Goal: Task Accomplishment & Management: Manage account settings

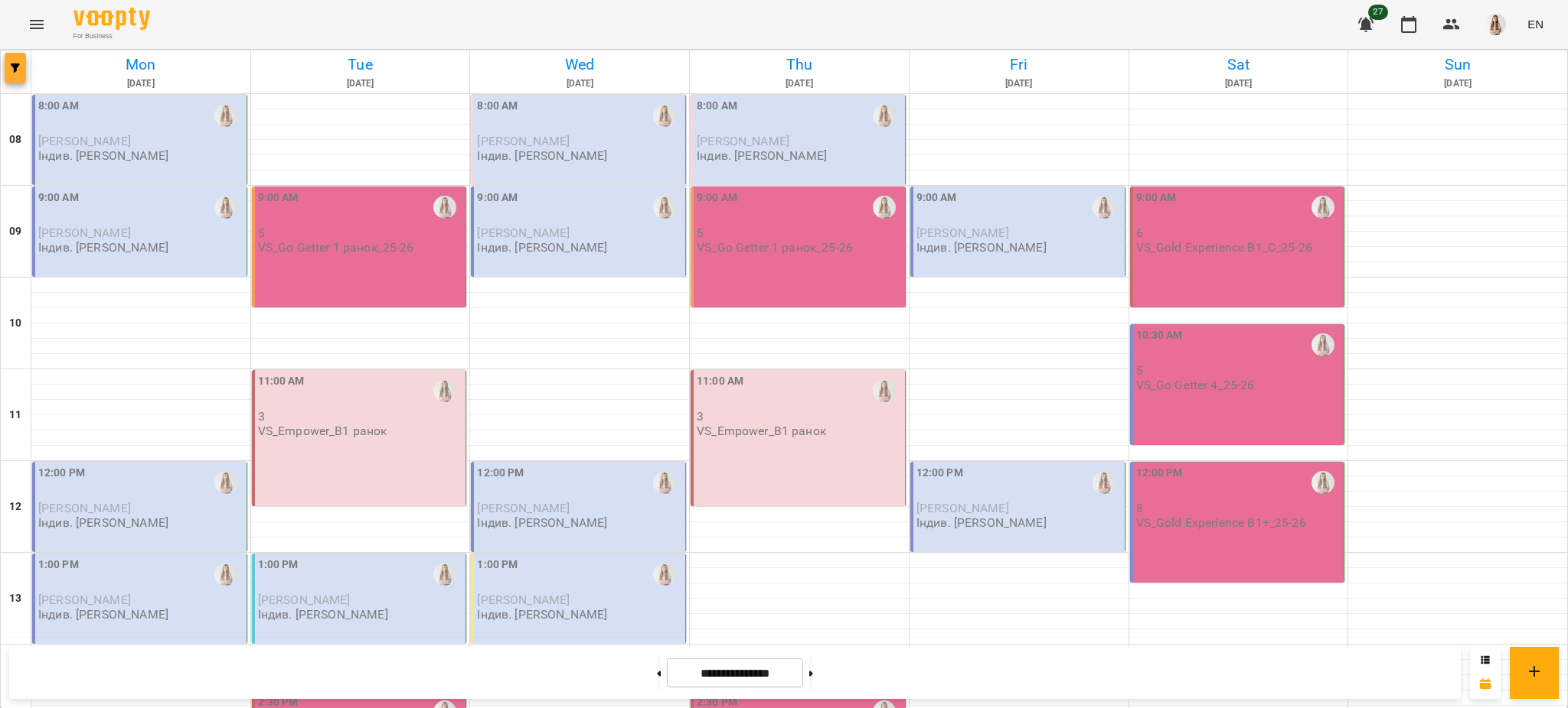
click at [22, 75] on button "button" at bounding box center [15, 68] width 21 height 30
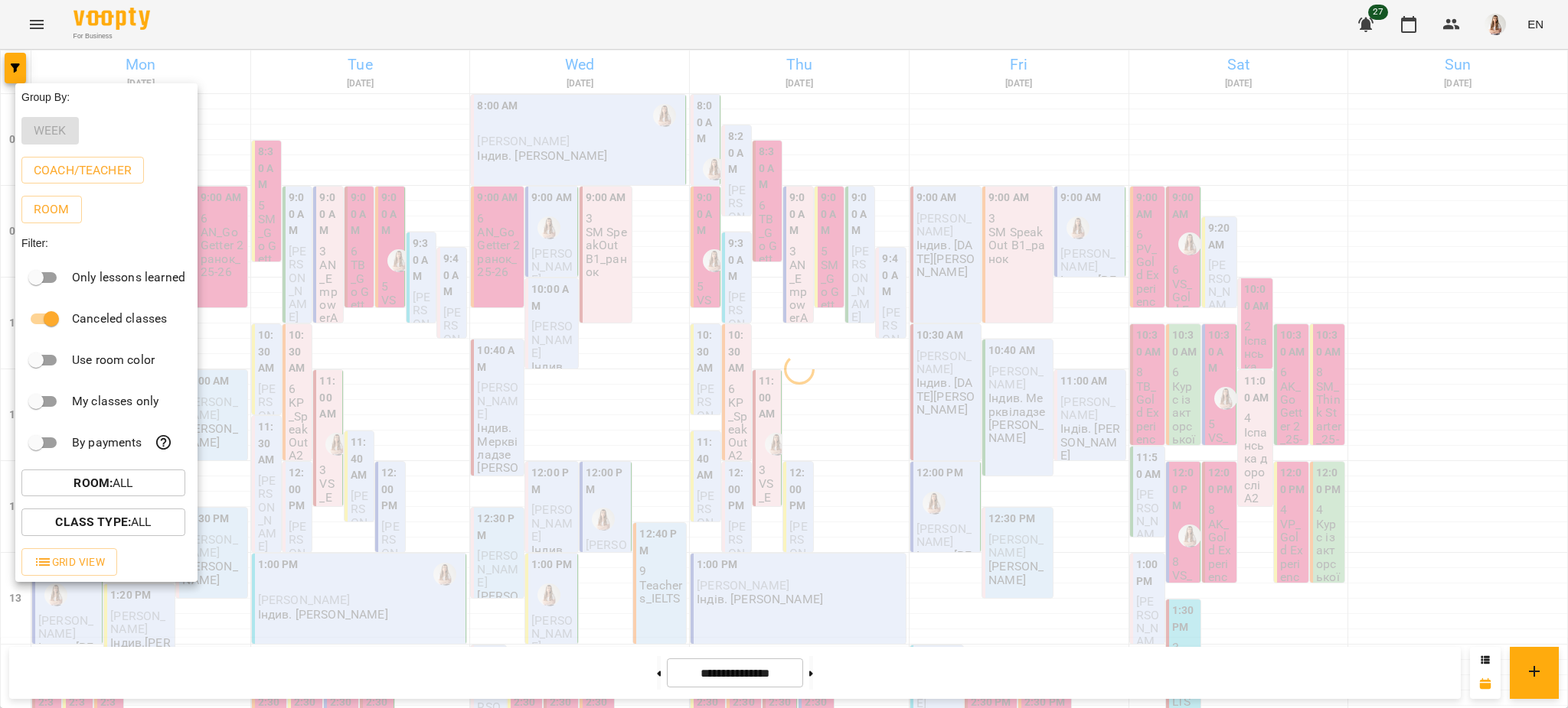
click at [182, 37] on div at bounding box center [784, 354] width 1568 height 708
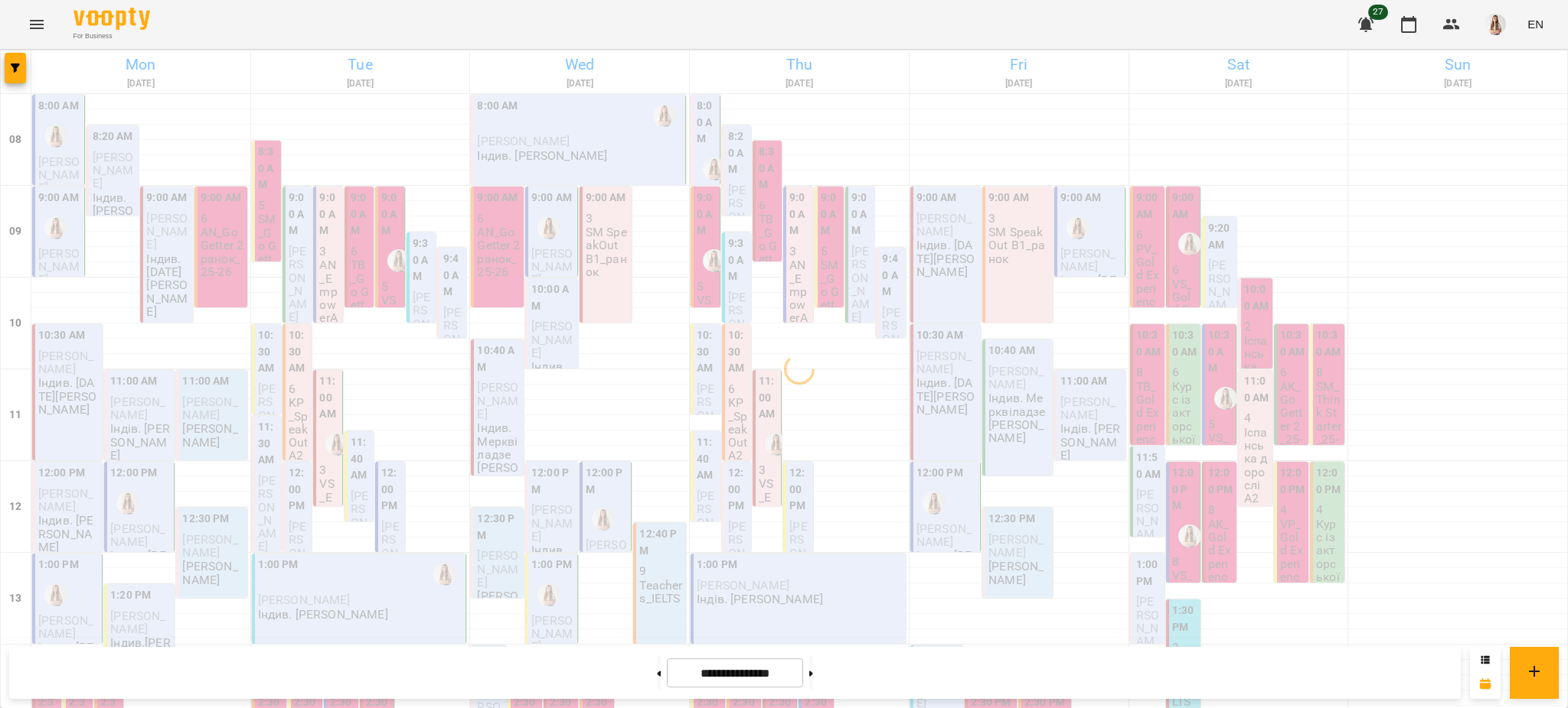
click at [138, 66] on h6 "Mon" at bounding box center [141, 65] width 214 height 24
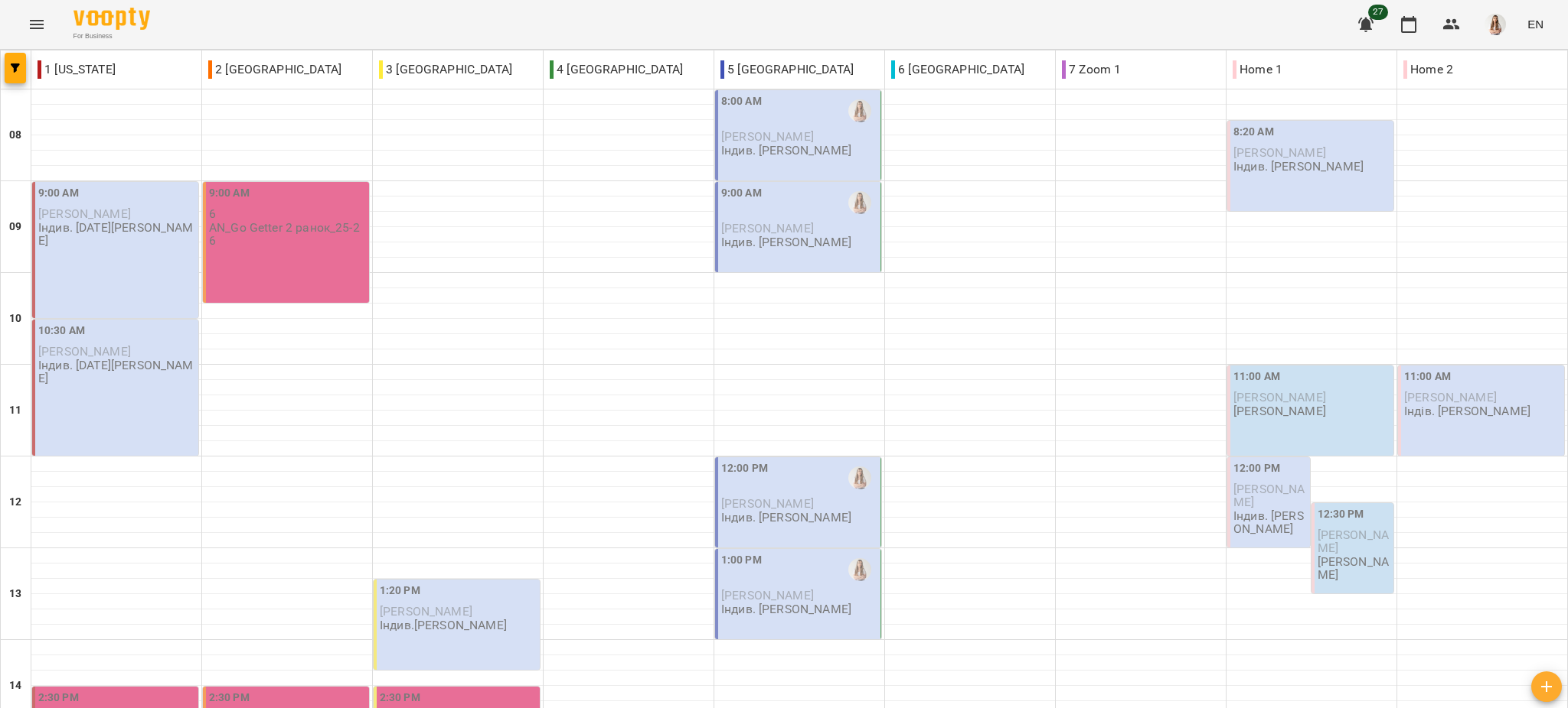
click at [793, 145] on p "Індив. [PERSON_NAME]" at bounding box center [786, 150] width 130 height 13
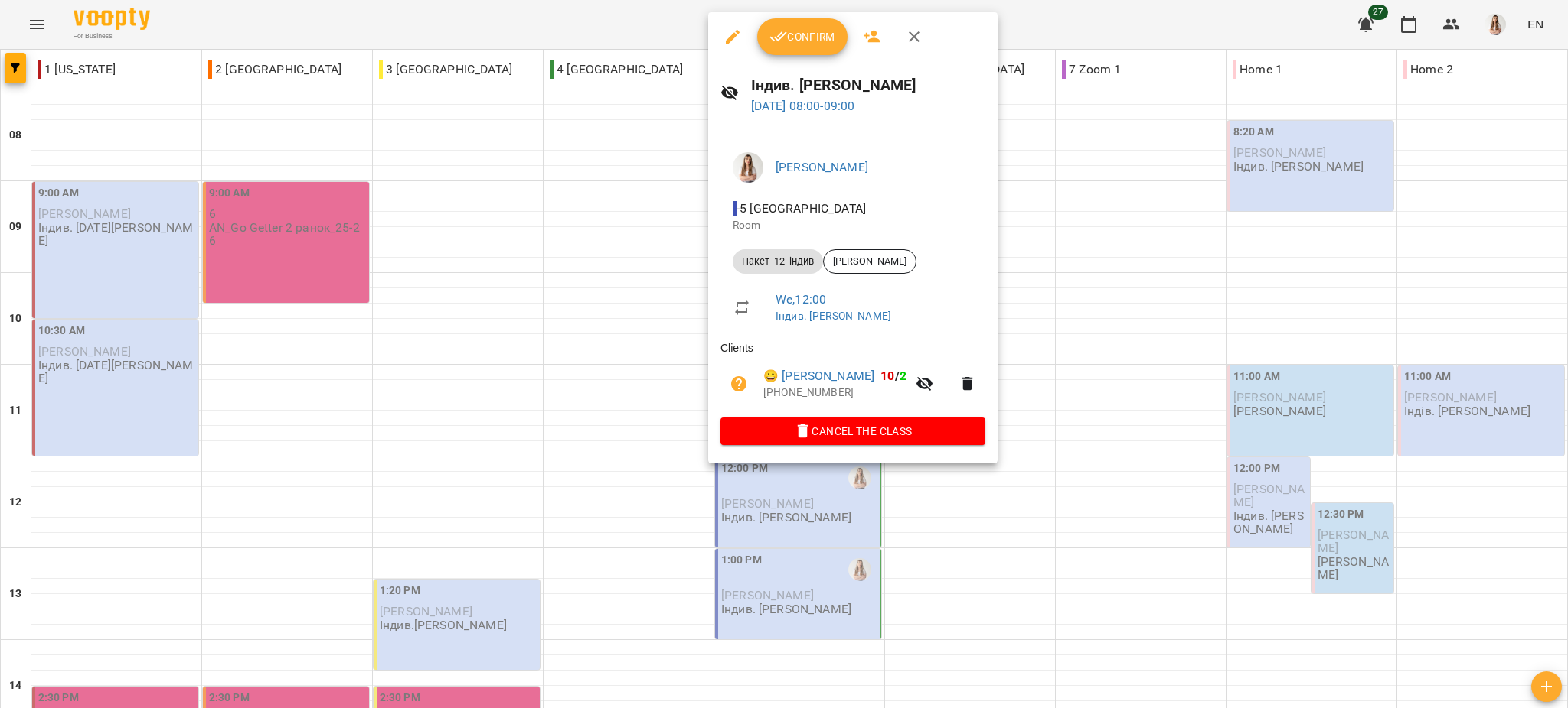
click at [736, 32] on icon "button" at bounding box center [732, 37] width 14 height 14
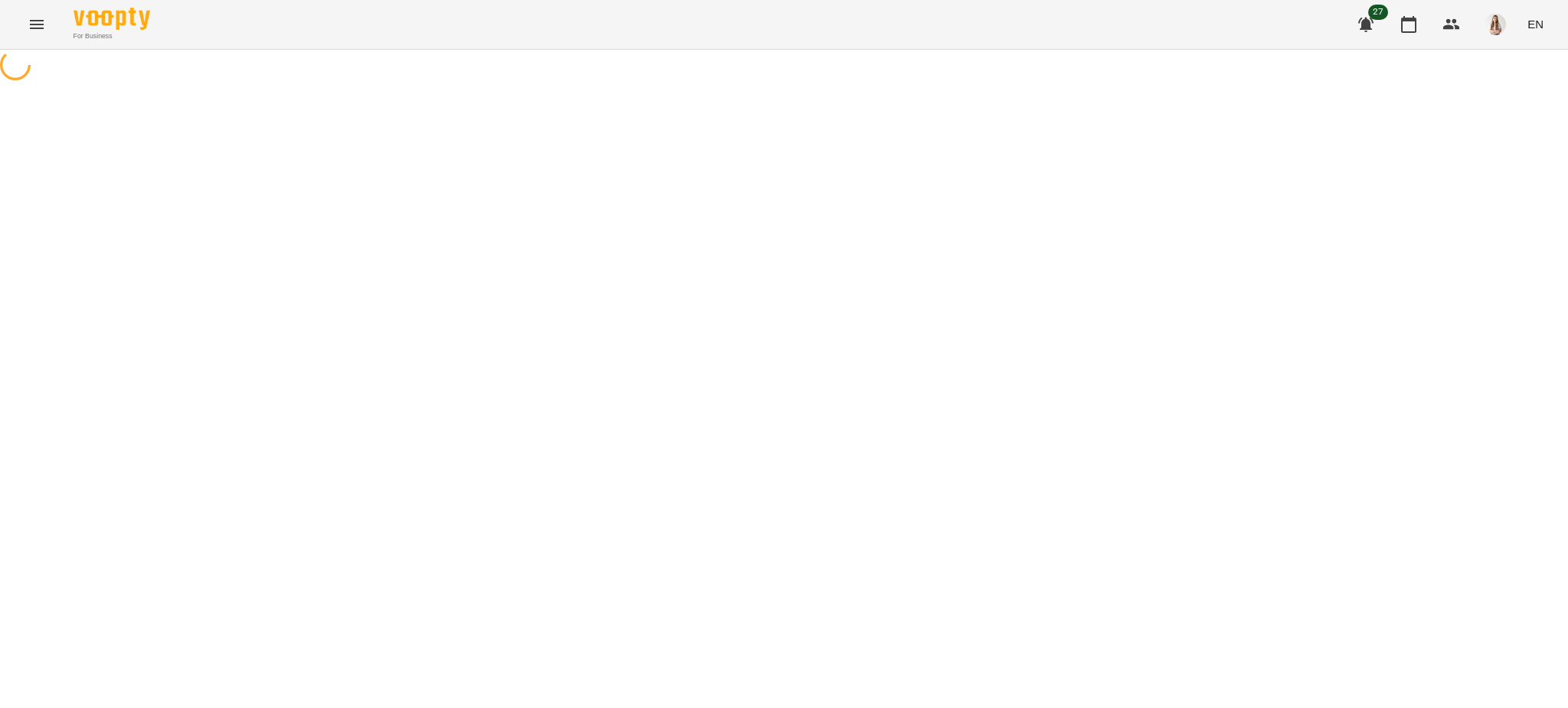
select select "**********"
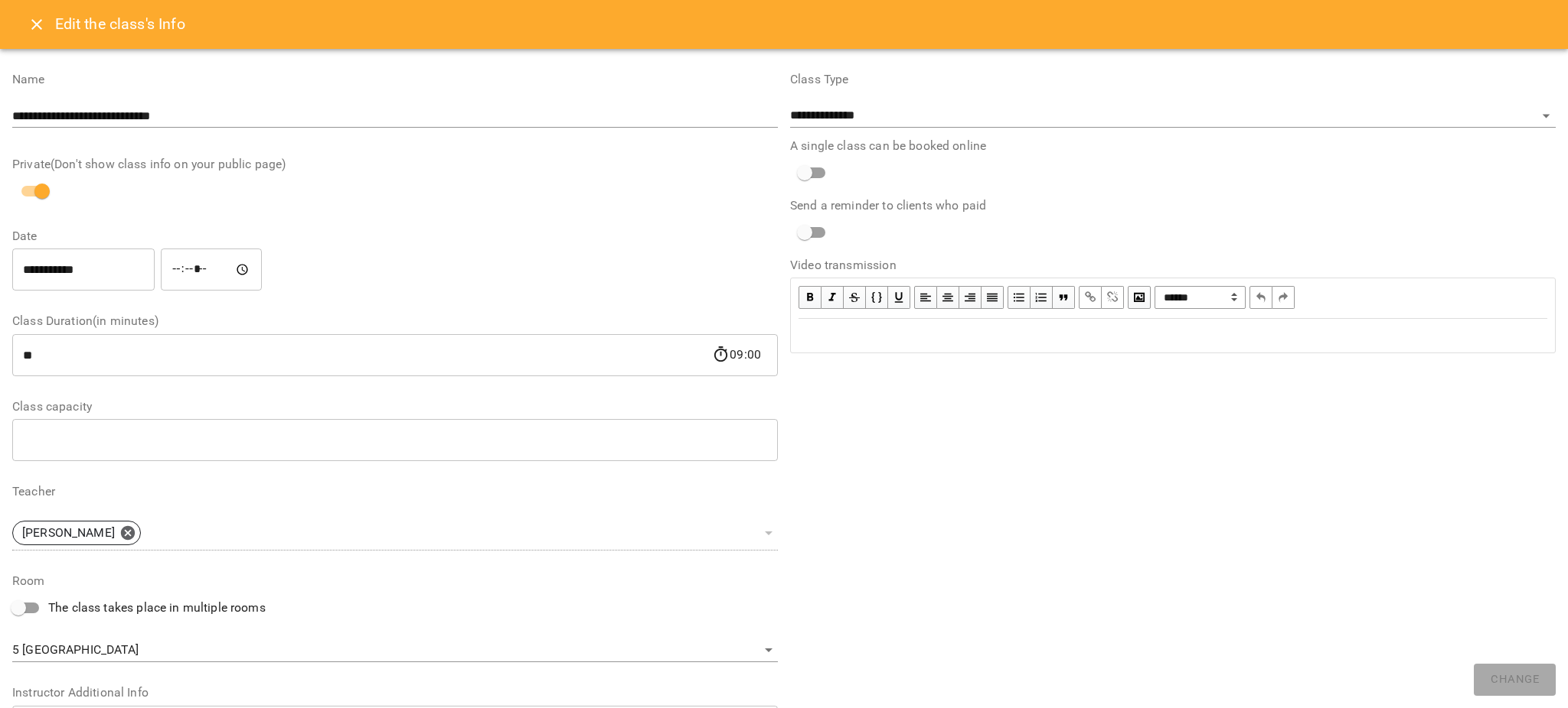
click at [185, 274] on input "*****" at bounding box center [211, 270] width 101 height 43
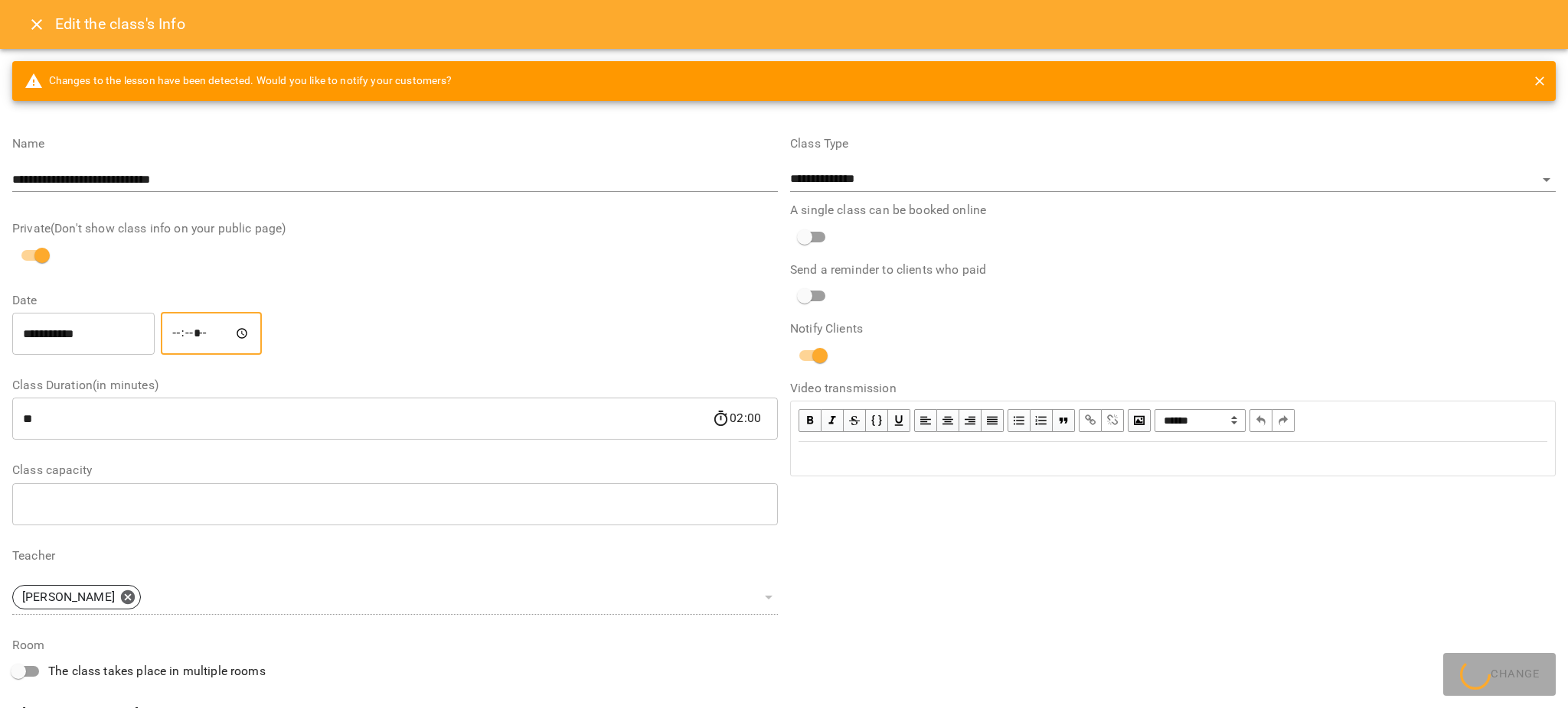
type input "*****"
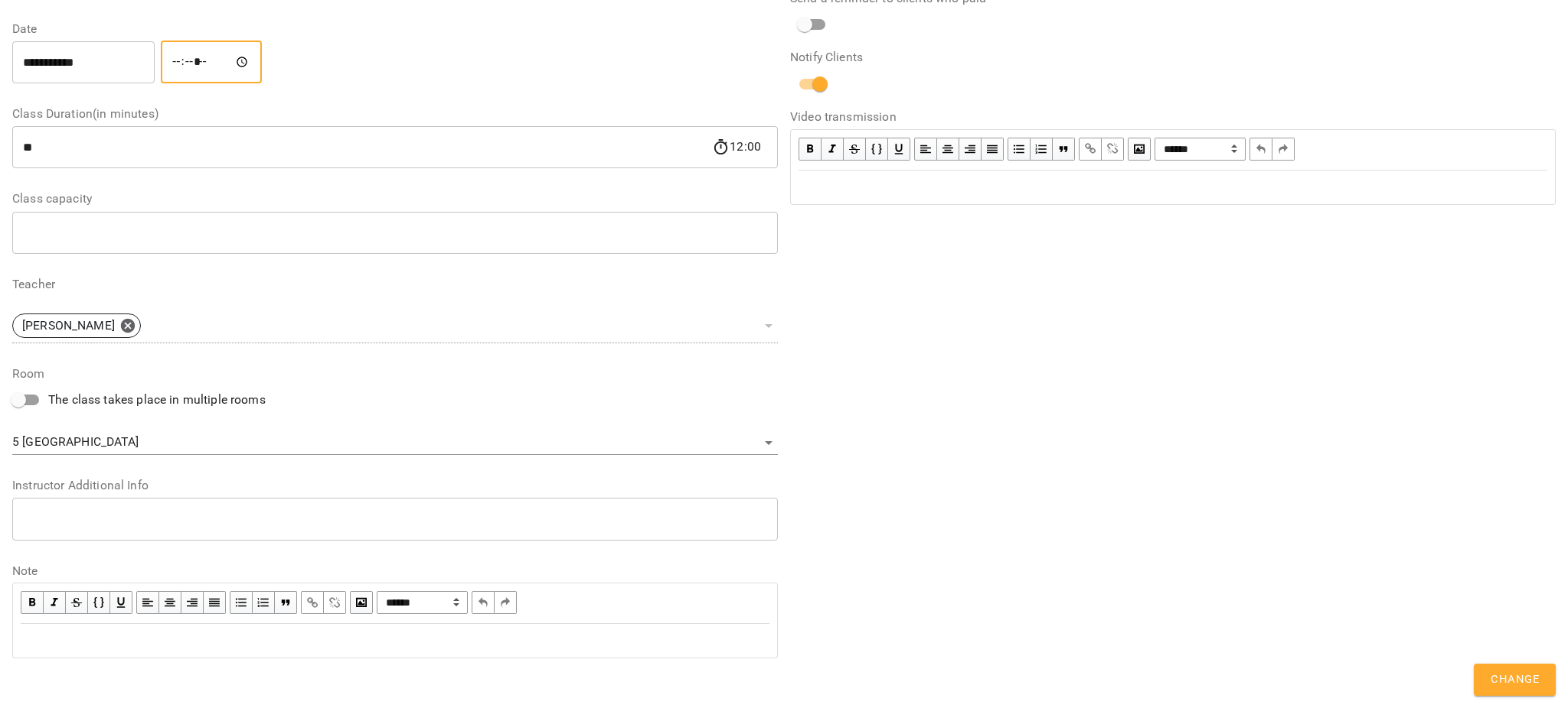
scroll to position [276, 0]
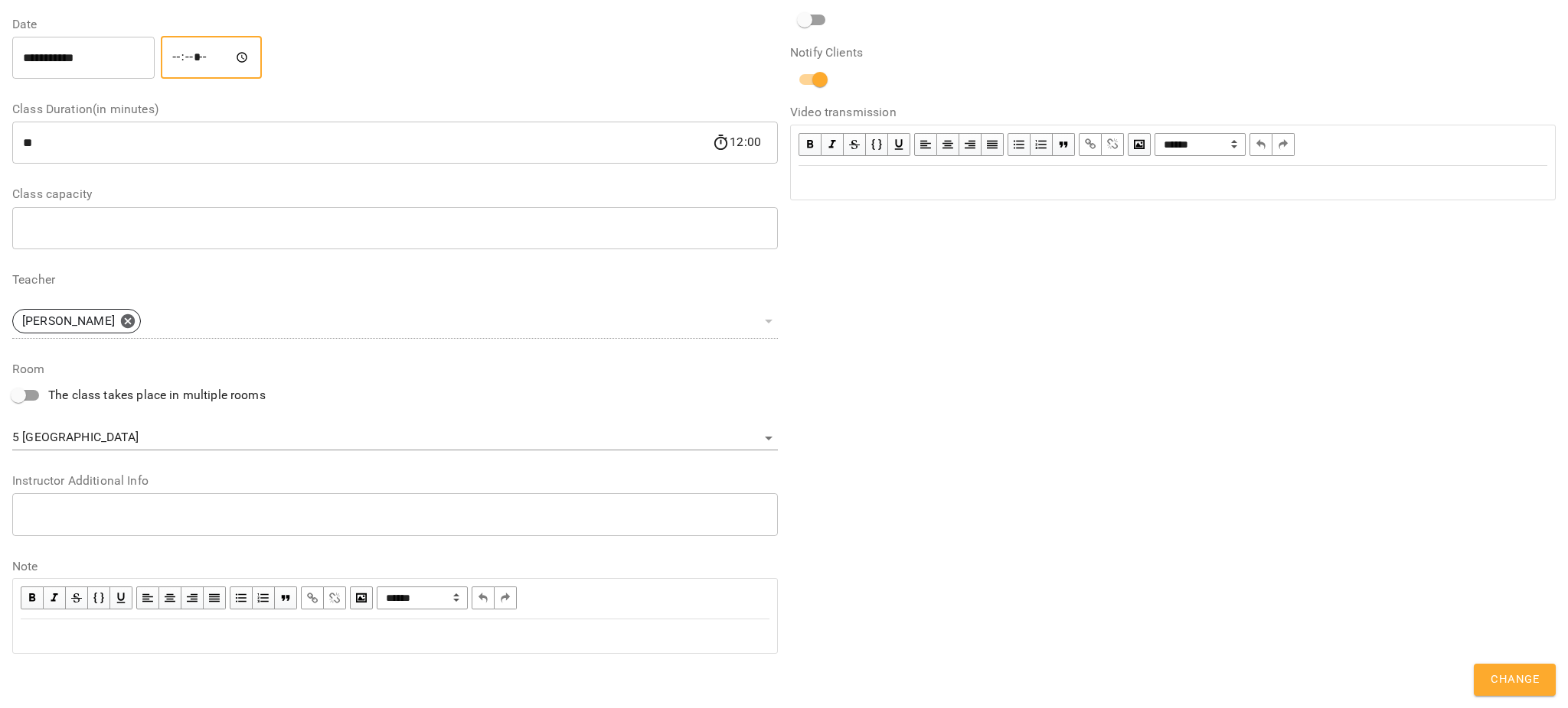
click at [1522, 681] on span "Change" at bounding box center [1514, 681] width 49 height 20
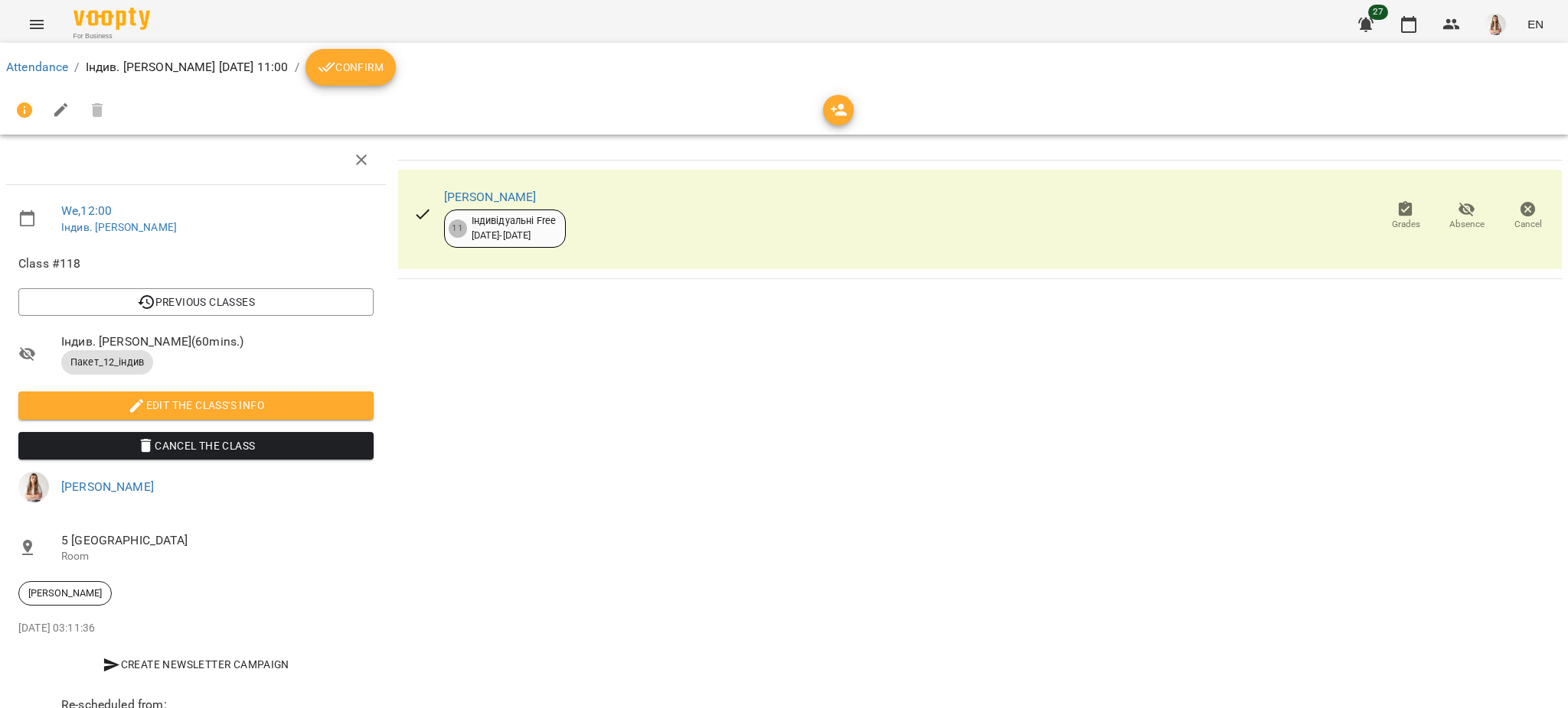
click at [35, 17] on icon "Menu" at bounding box center [37, 25] width 18 height 18
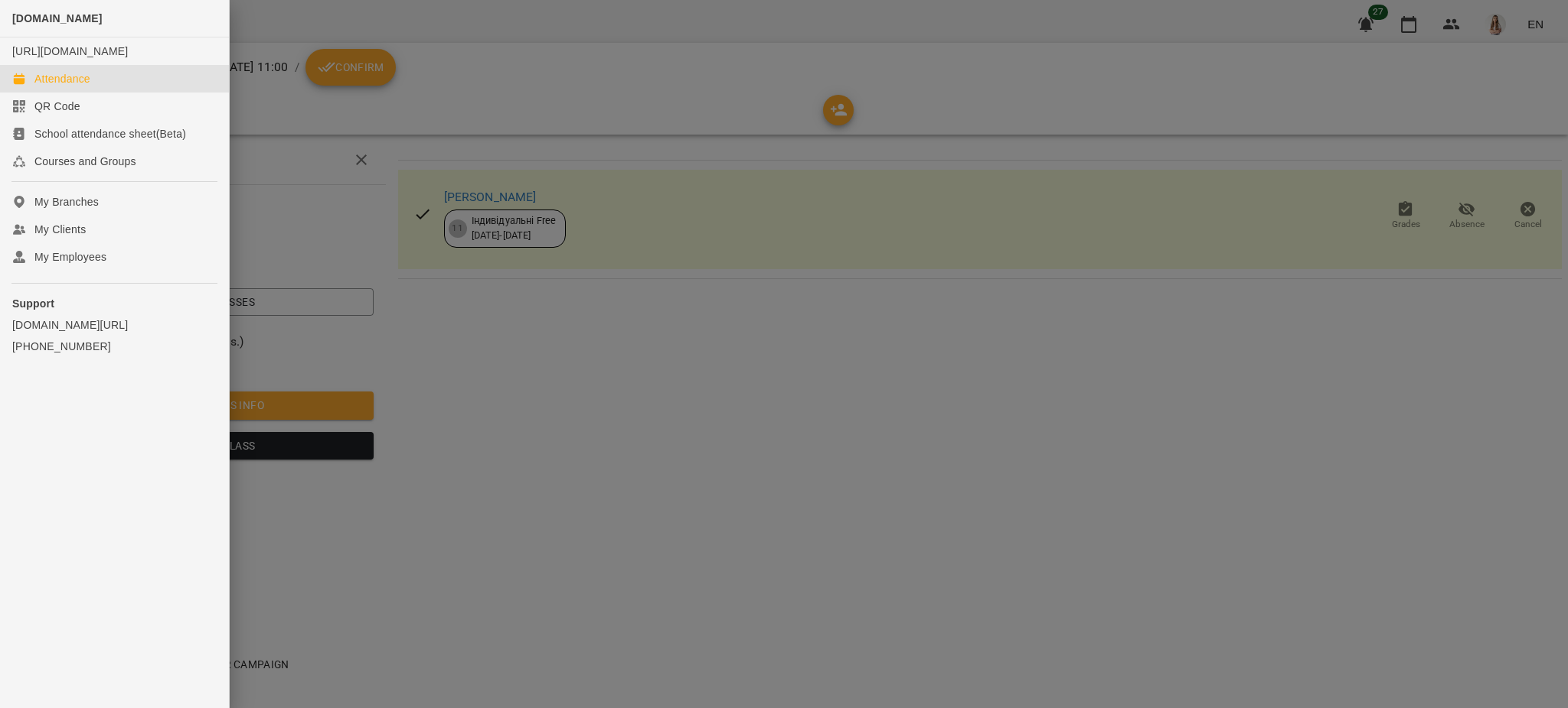
drag, startPoint x: 71, startPoint y: 91, endPoint x: 87, endPoint y: 91, distance: 16.0
click at [71, 87] on div "Attendance" at bounding box center [62, 79] width 56 height 16
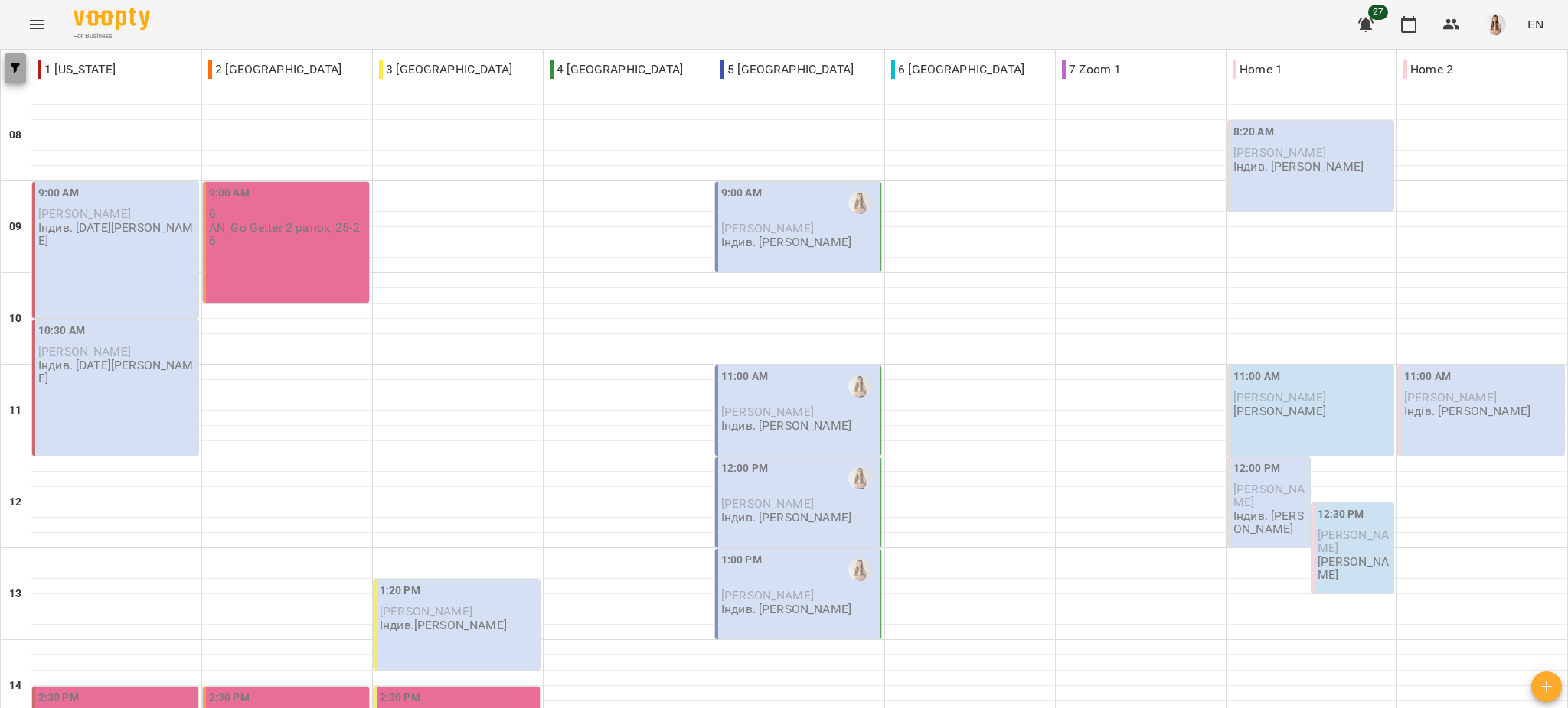
click at [15, 59] on button "button" at bounding box center [15, 68] width 21 height 30
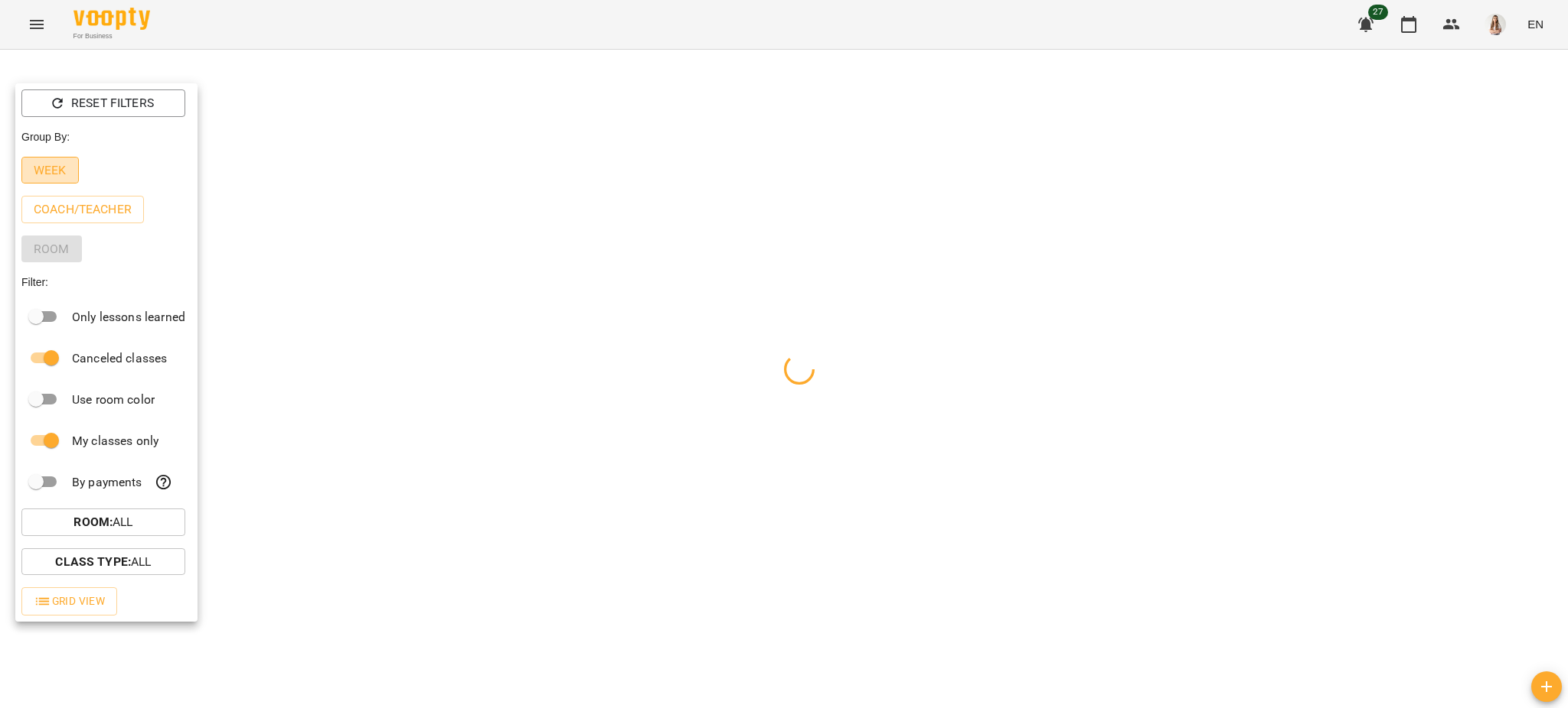
click at [51, 176] on p "Week" at bounding box center [50, 170] width 33 height 18
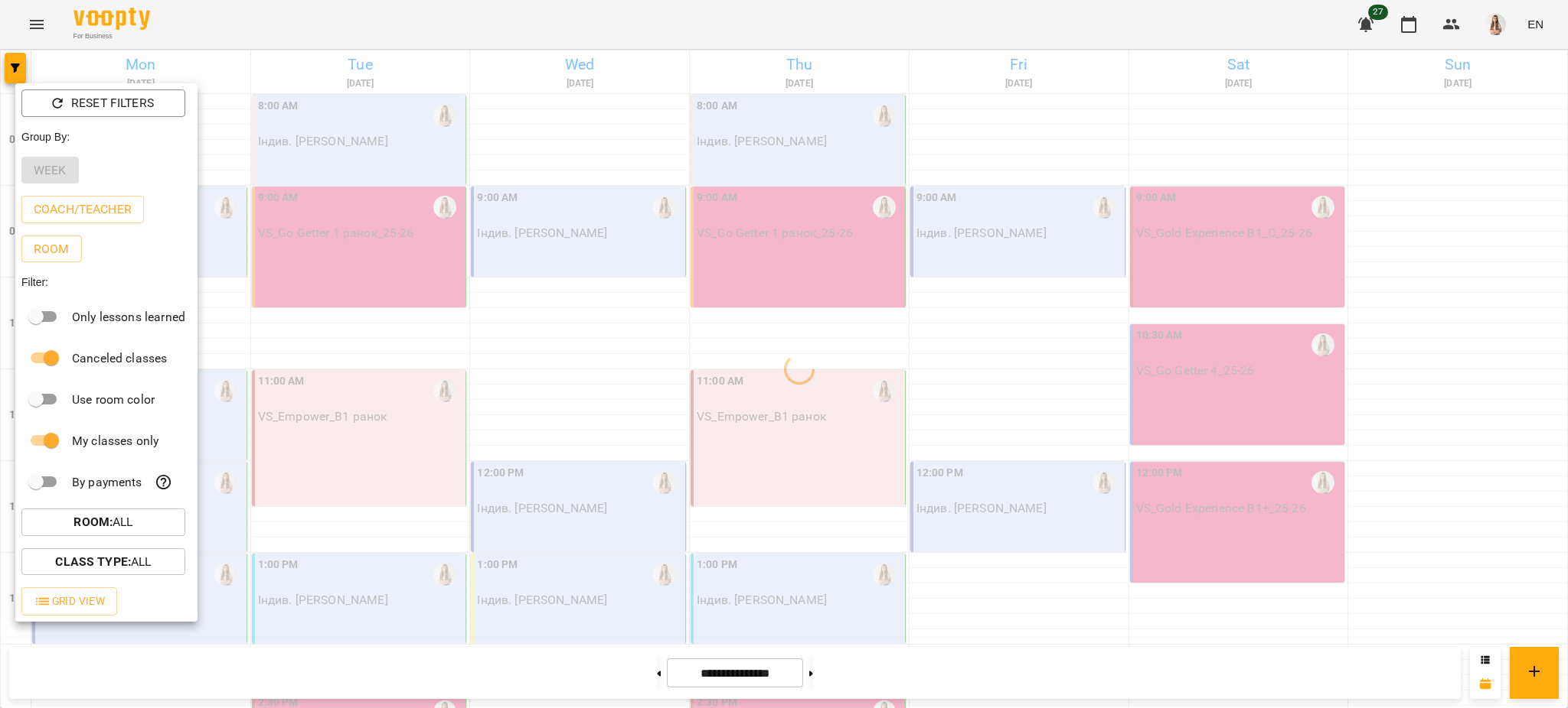
click at [310, 18] on div at bounding box center [784, 354] width 1568 height 708
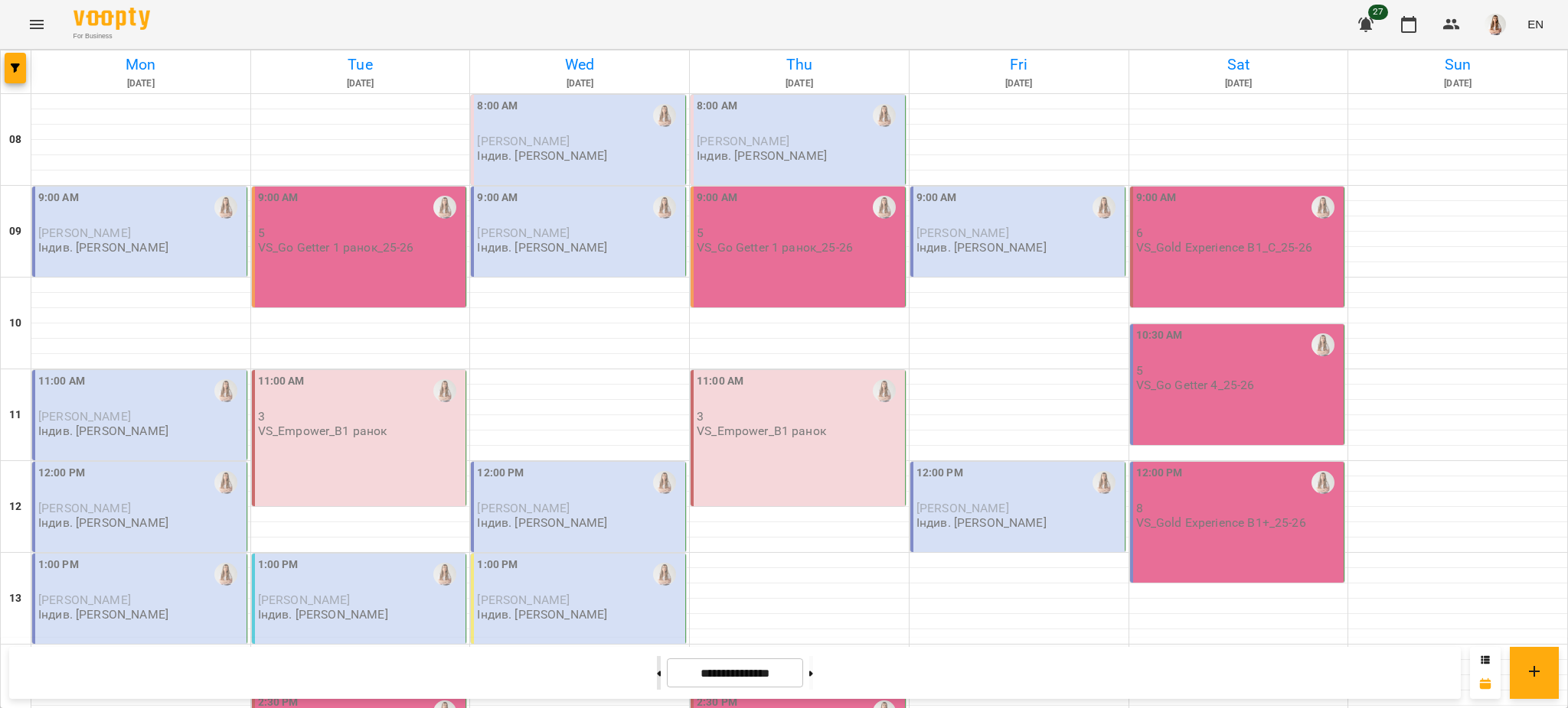
click at [657, 672] on button at bounding box center [659, 673] width 4 height 34
type input "**********"
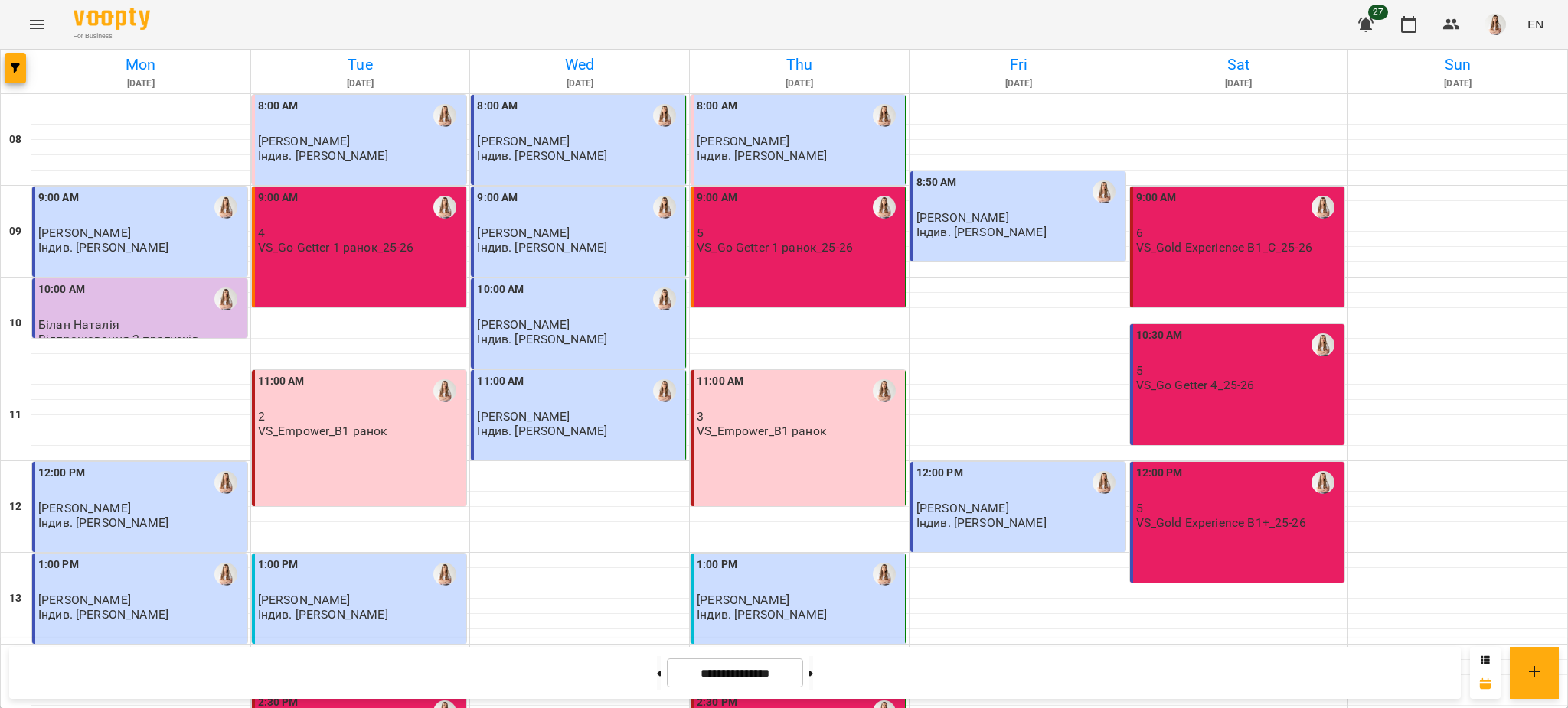
click at [165, 229] on p "[PERSON_NAME]" at bounding box center [141, 233] width 205 height 13
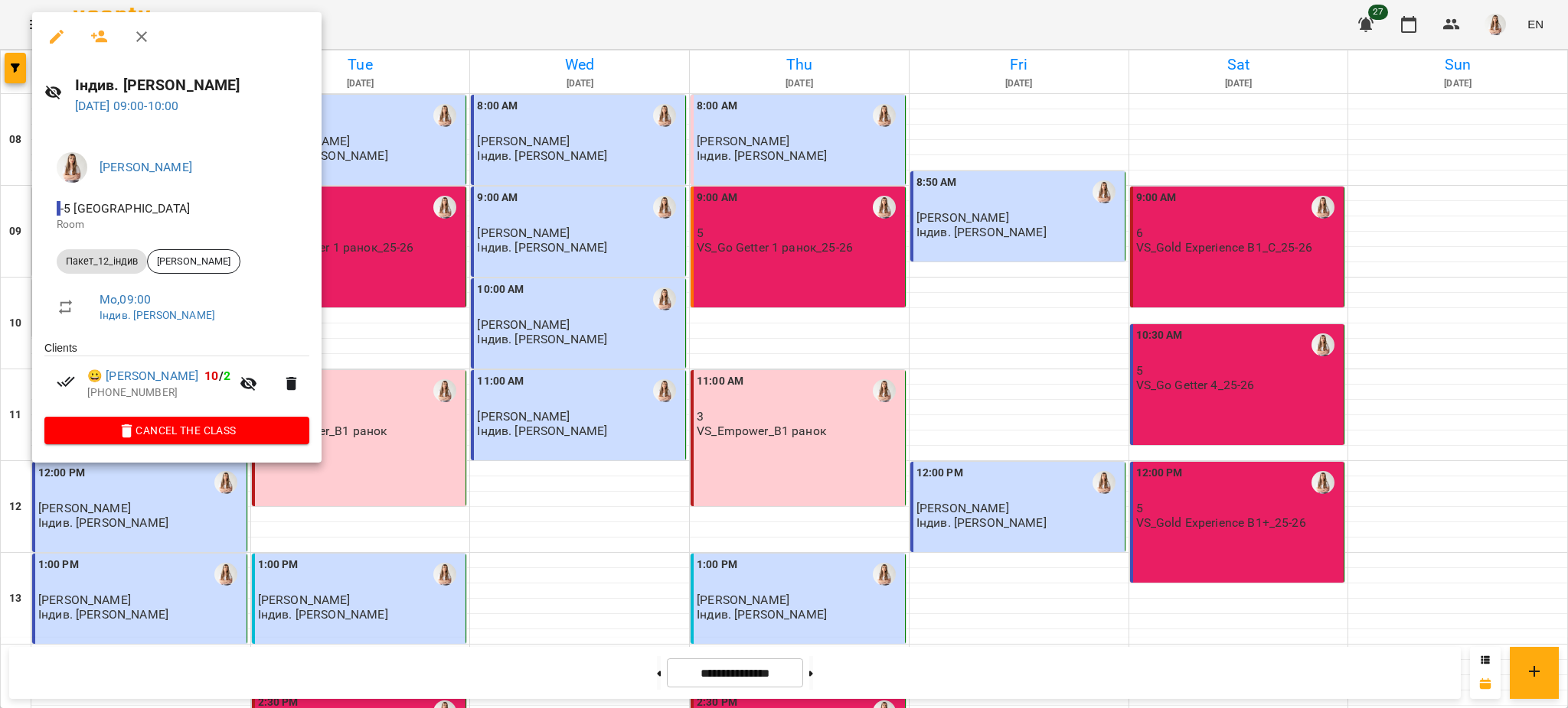
click at [51, 27] on icon "button" at bounding box center [57, 37] width 18 height 18
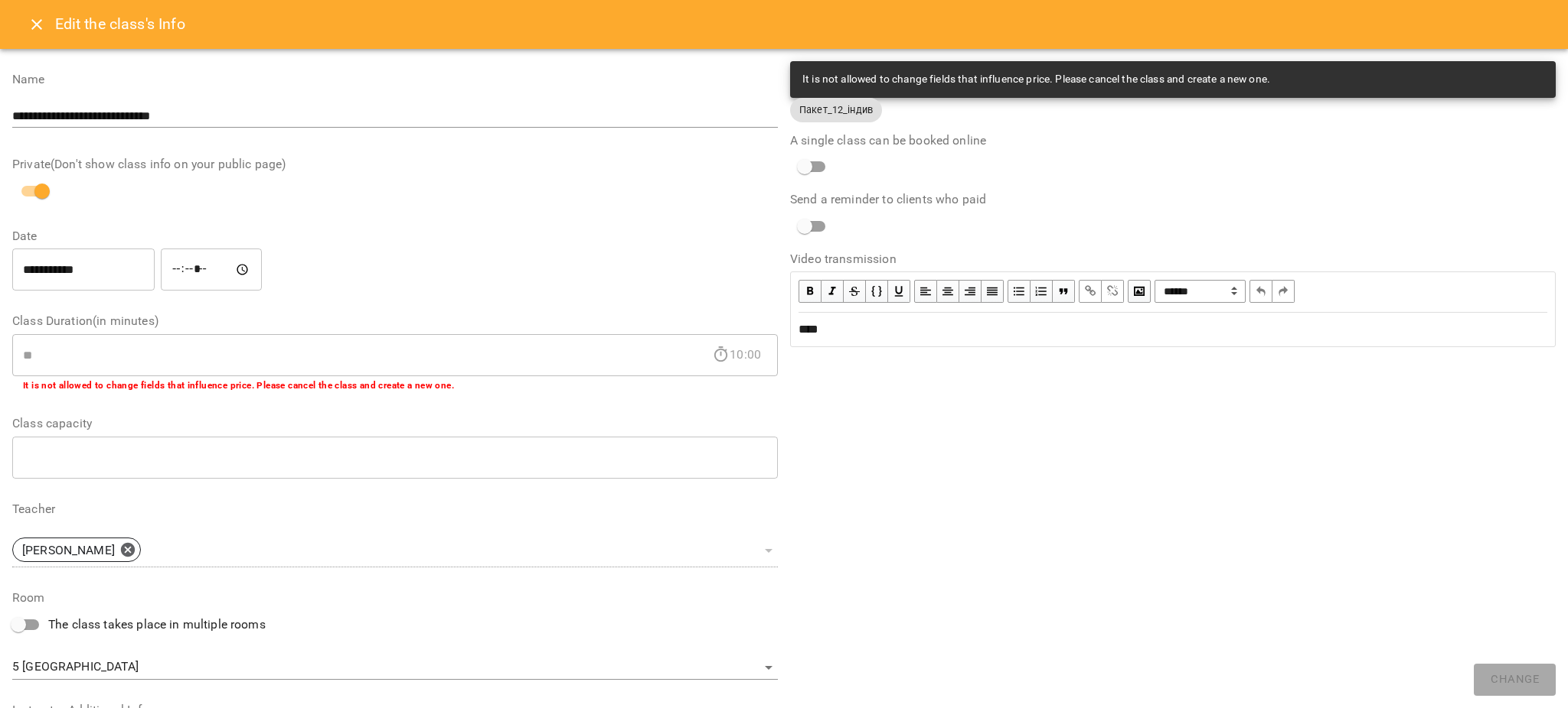
click at [38, 31] on icon "Close" at bounding box center [37, 25] width 18 height 18
